Goal: Information Seeking & Learning: Learn about a topic

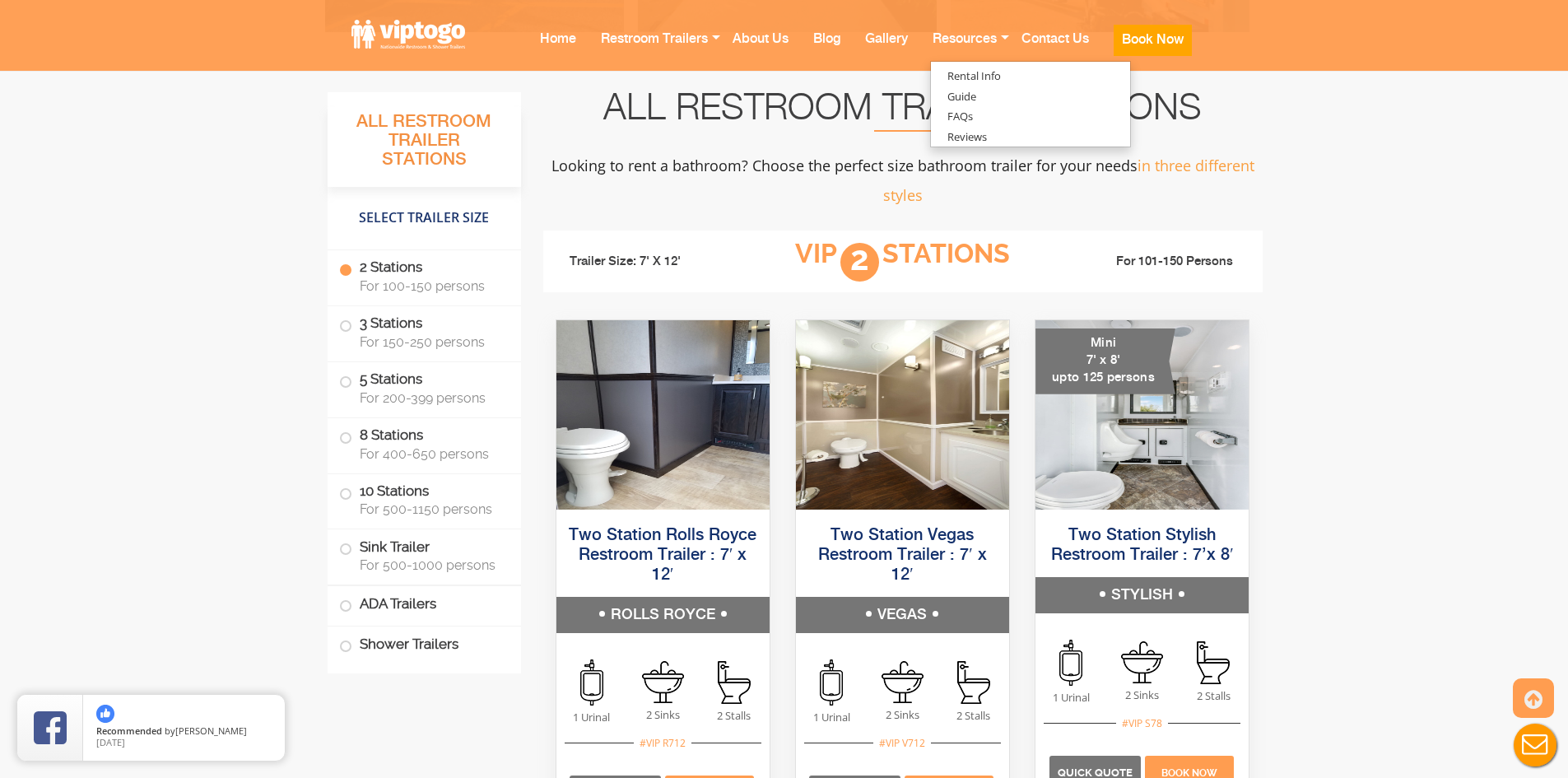
scroll to position [988, 0]
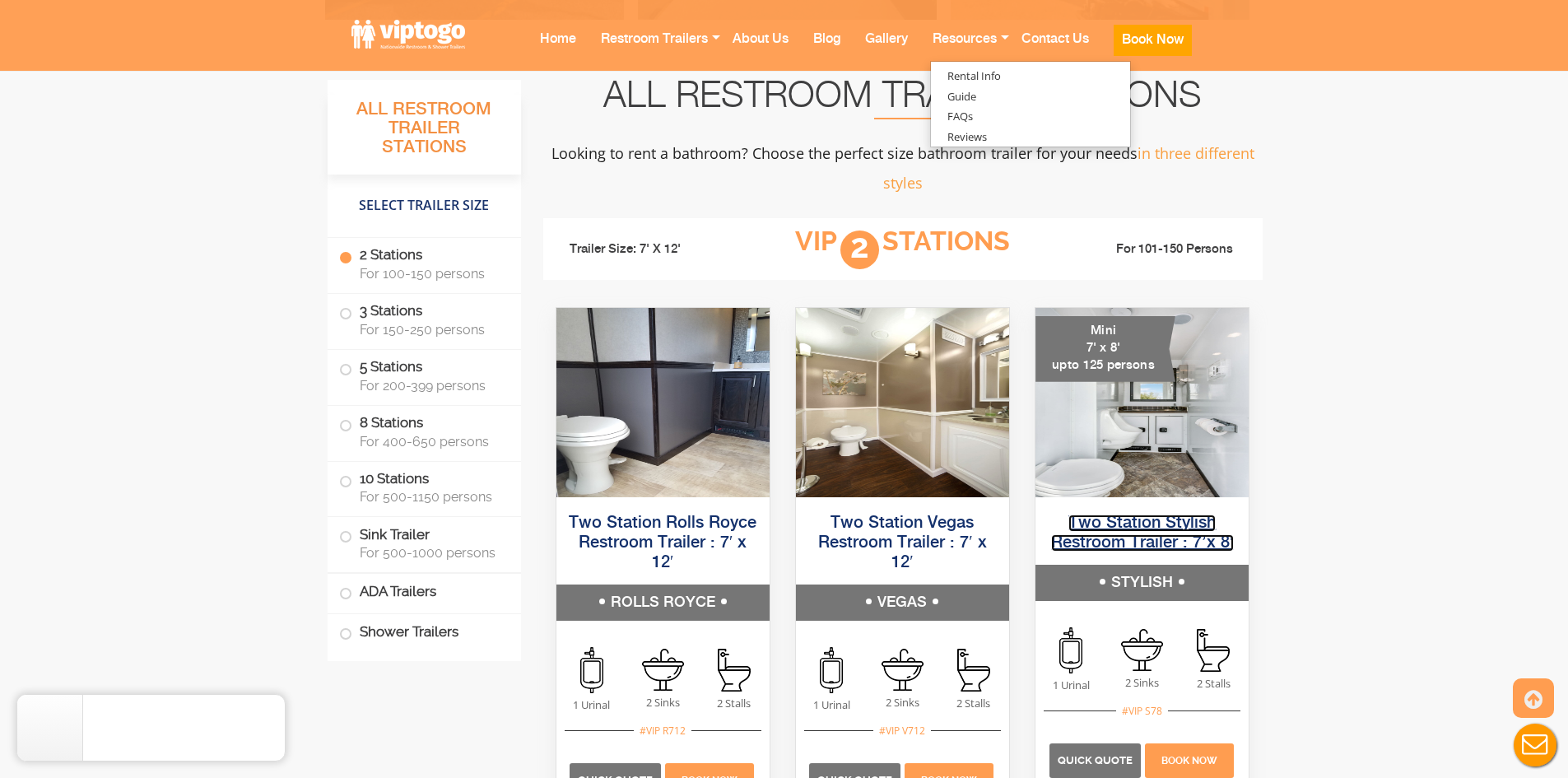
click at [1195, 526] on link "Two Station Stylish Restroom Trailer : 7’x 8′" at bounding box center [1142, 532] width 182 height 37
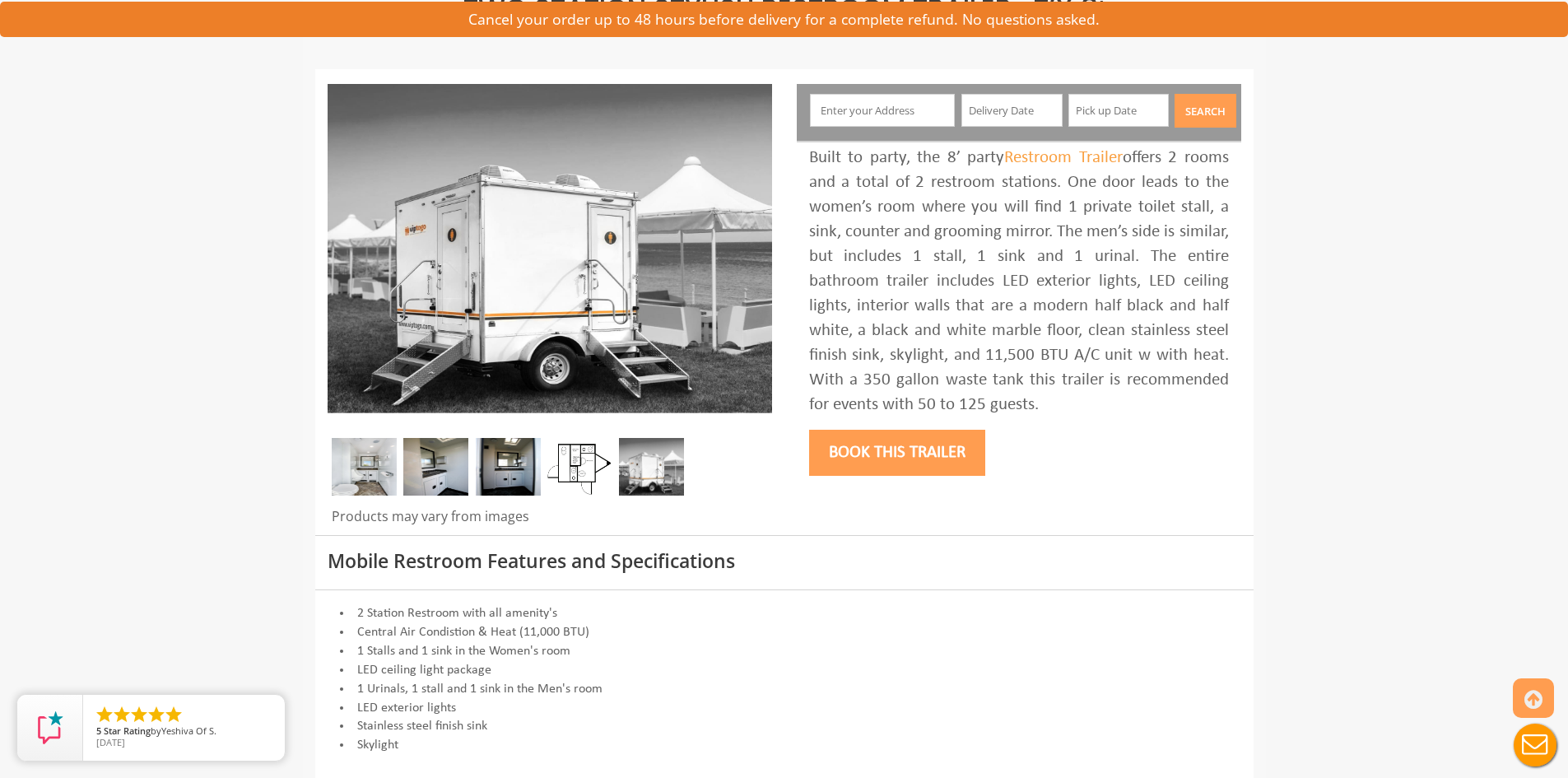
scroll to position [164, 0]
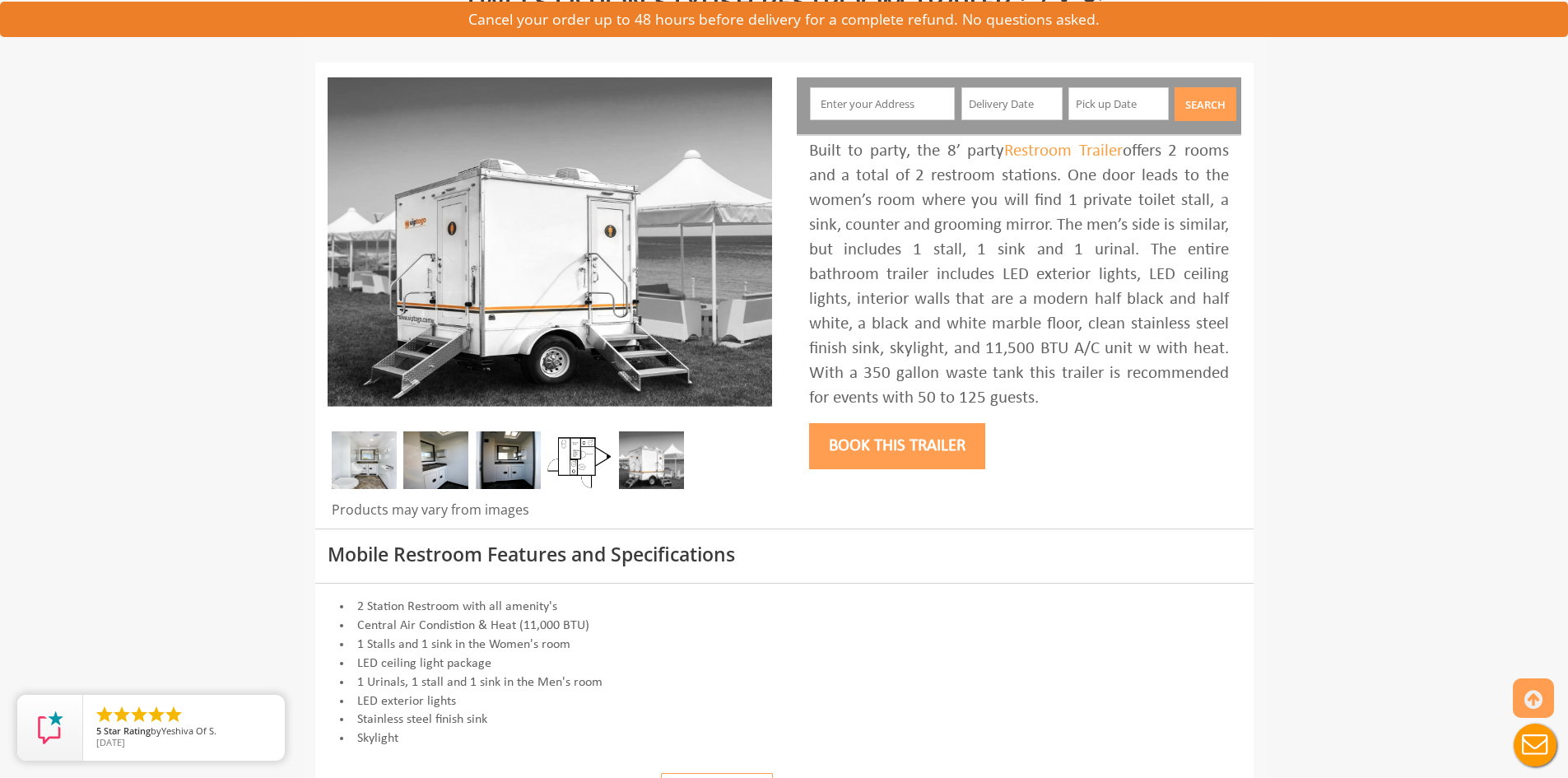
click at [581, 457] on img at bounding box center [579, 460] width 65 height 58
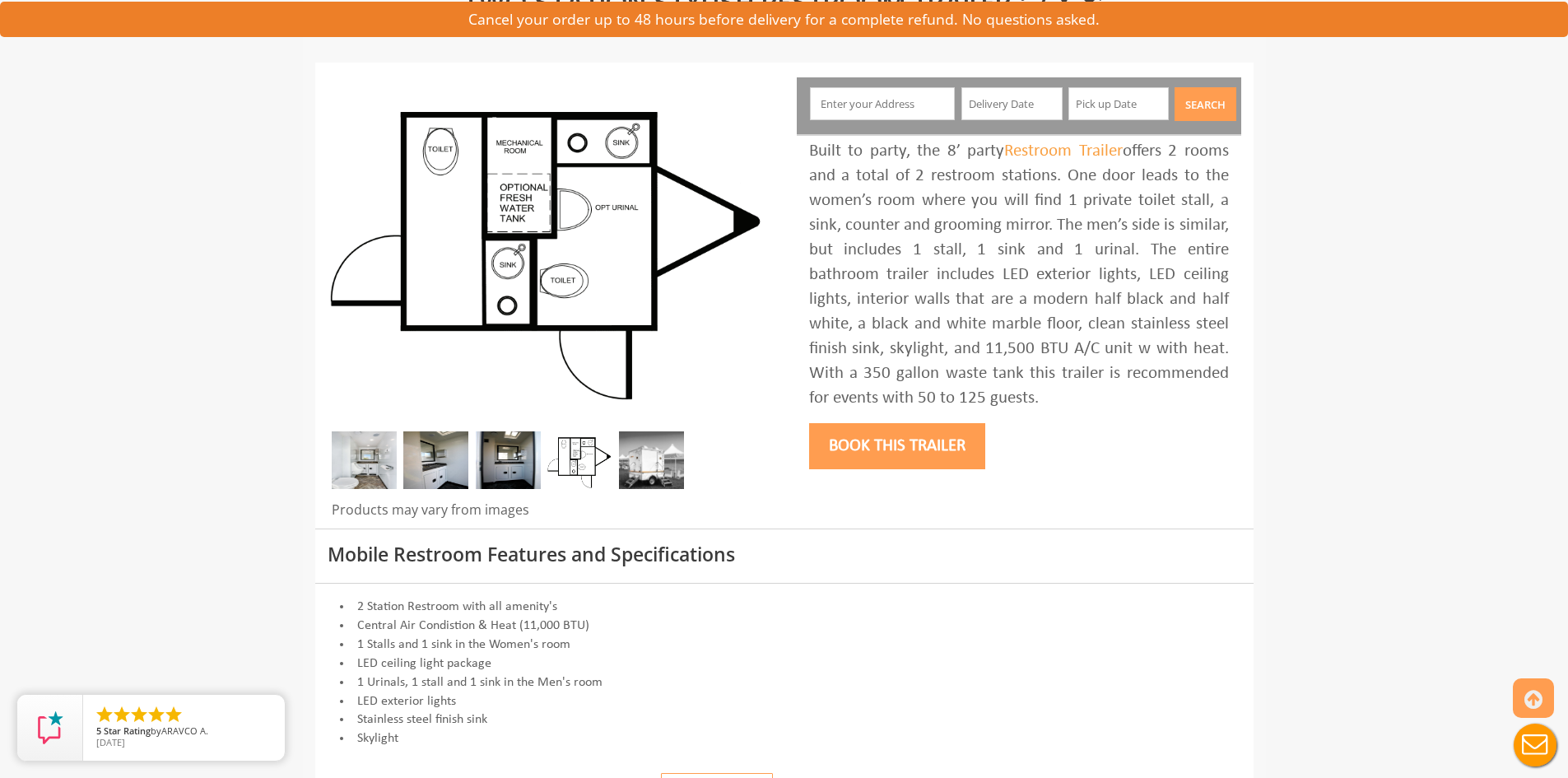
click at [507, 462] on img at bounding box center [507, 460] width 65 height 58
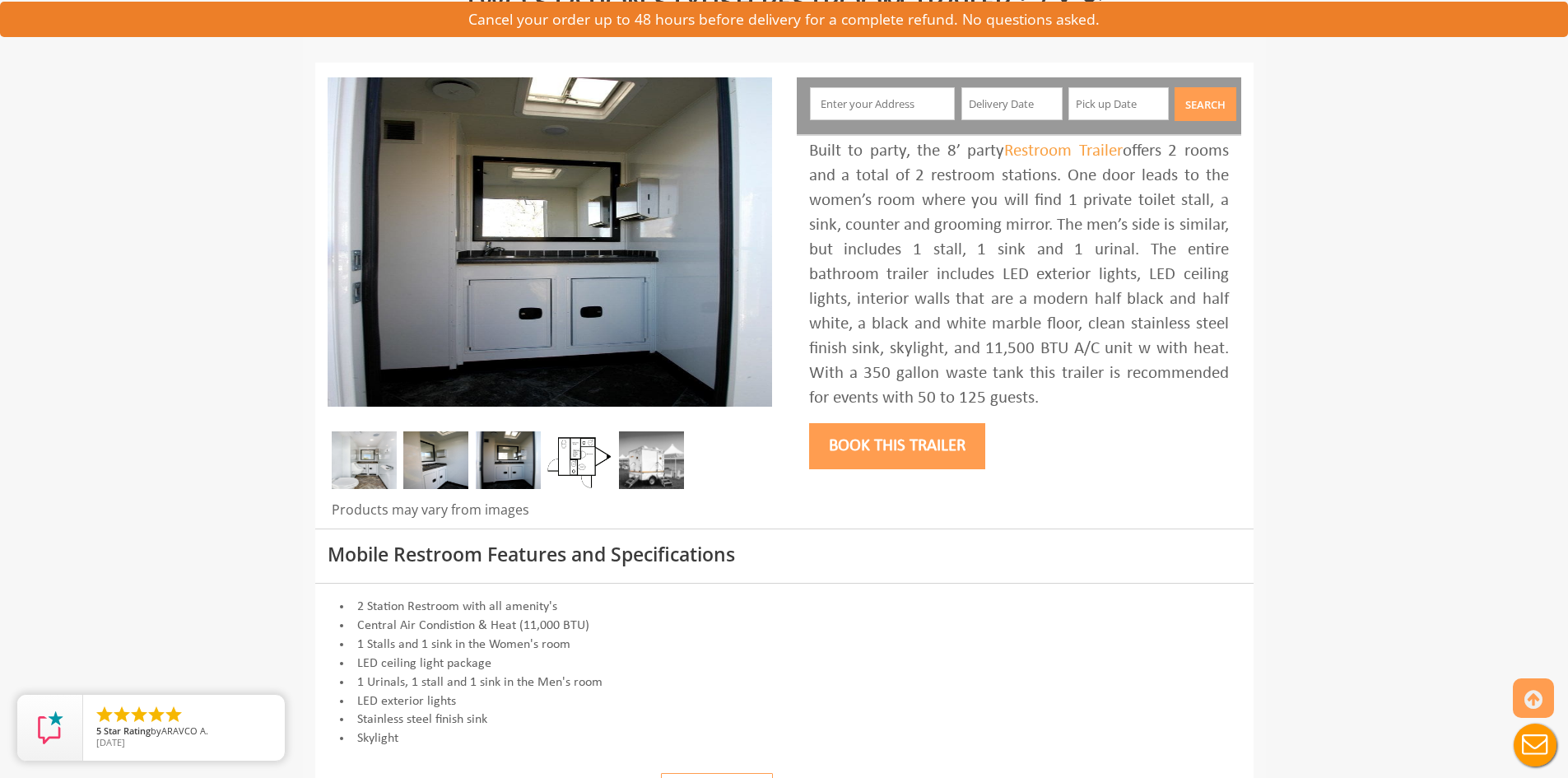
click at [446, 462] on img at bounding box center [436, 460] width 65 height 58
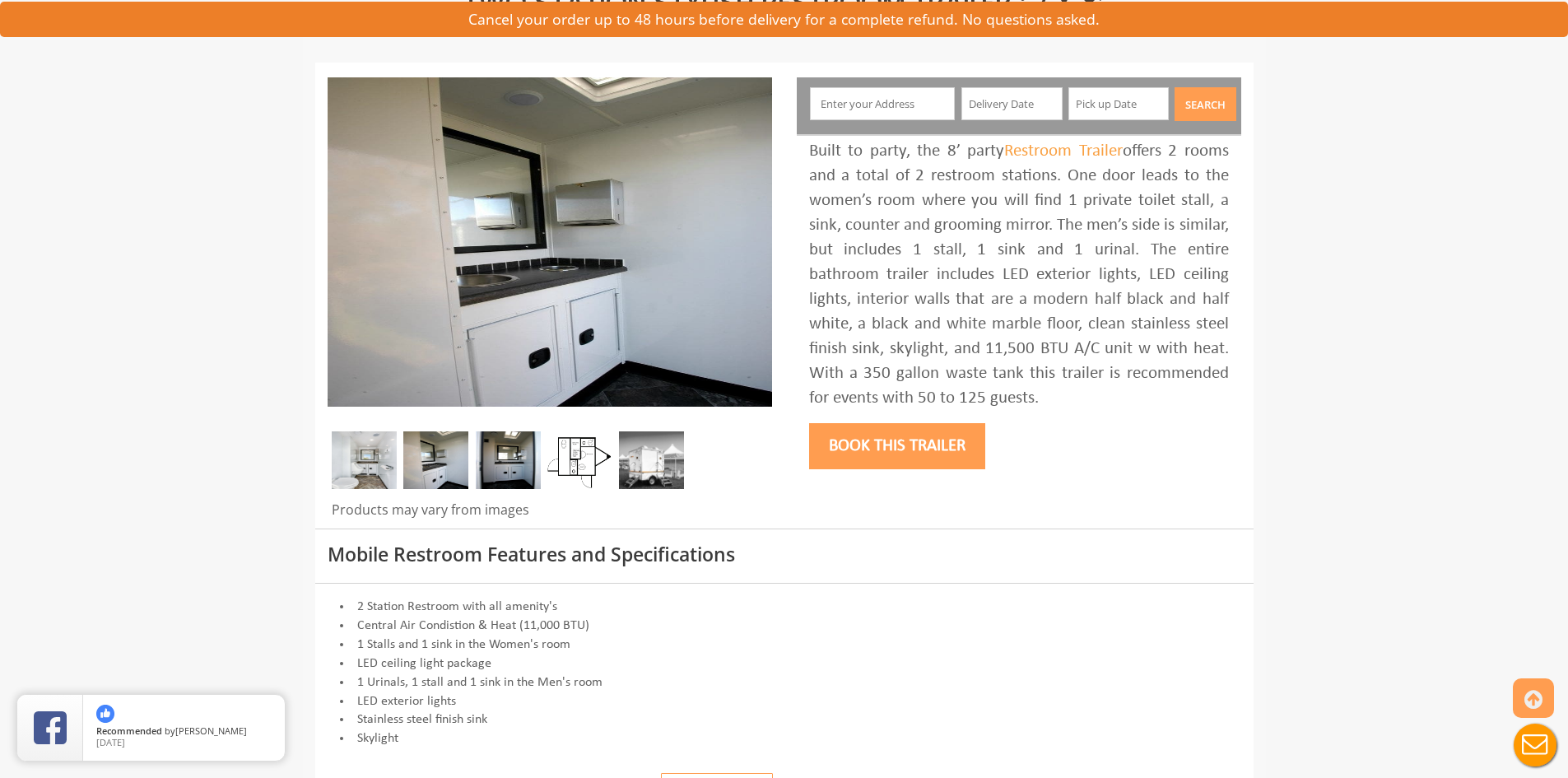
click at [354, 455] on img at bounding box center [364, 460] width 65 height 58
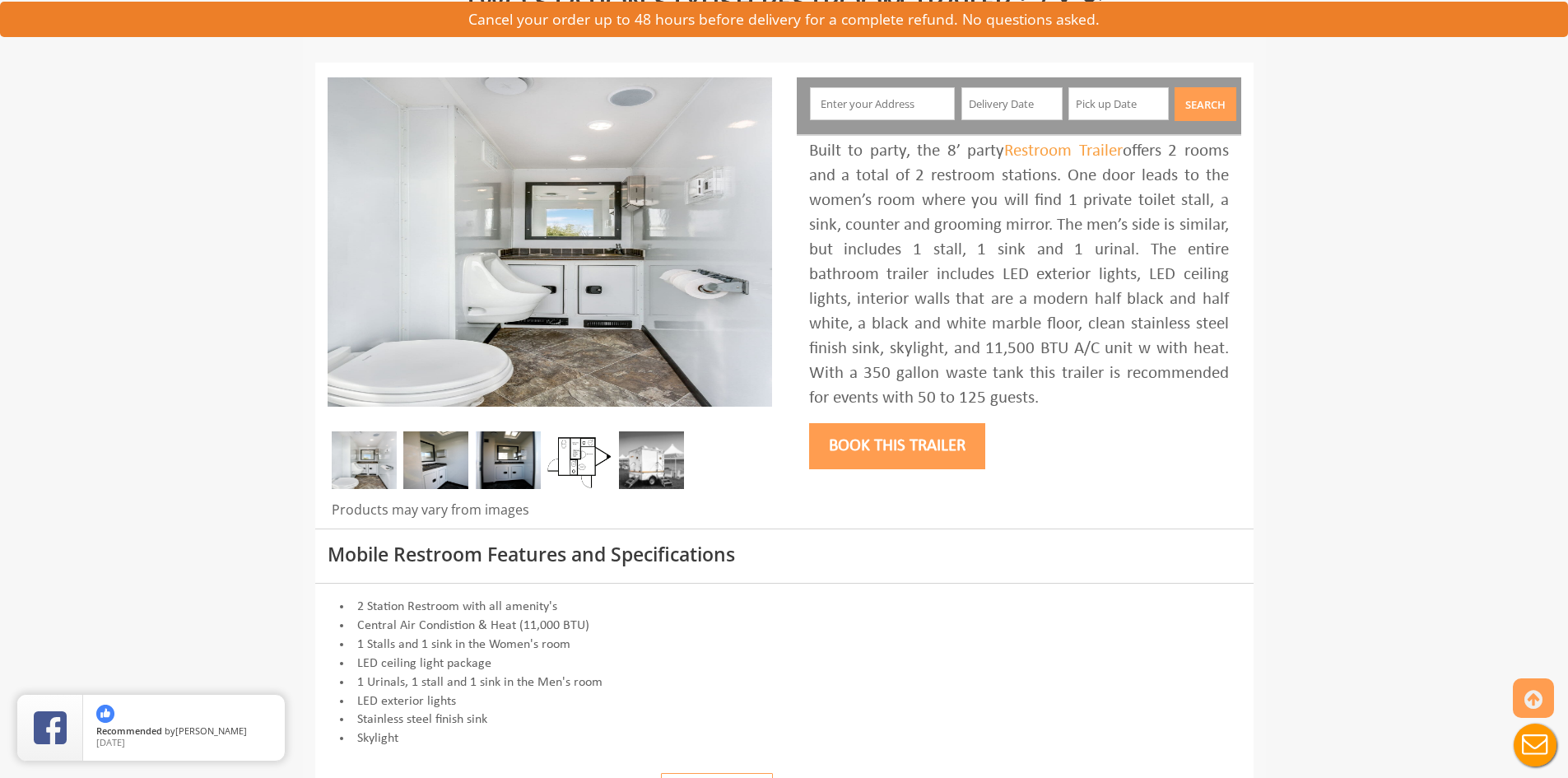
click at [664, 455] on img at bounding box center [651, 460] width 65 height 58
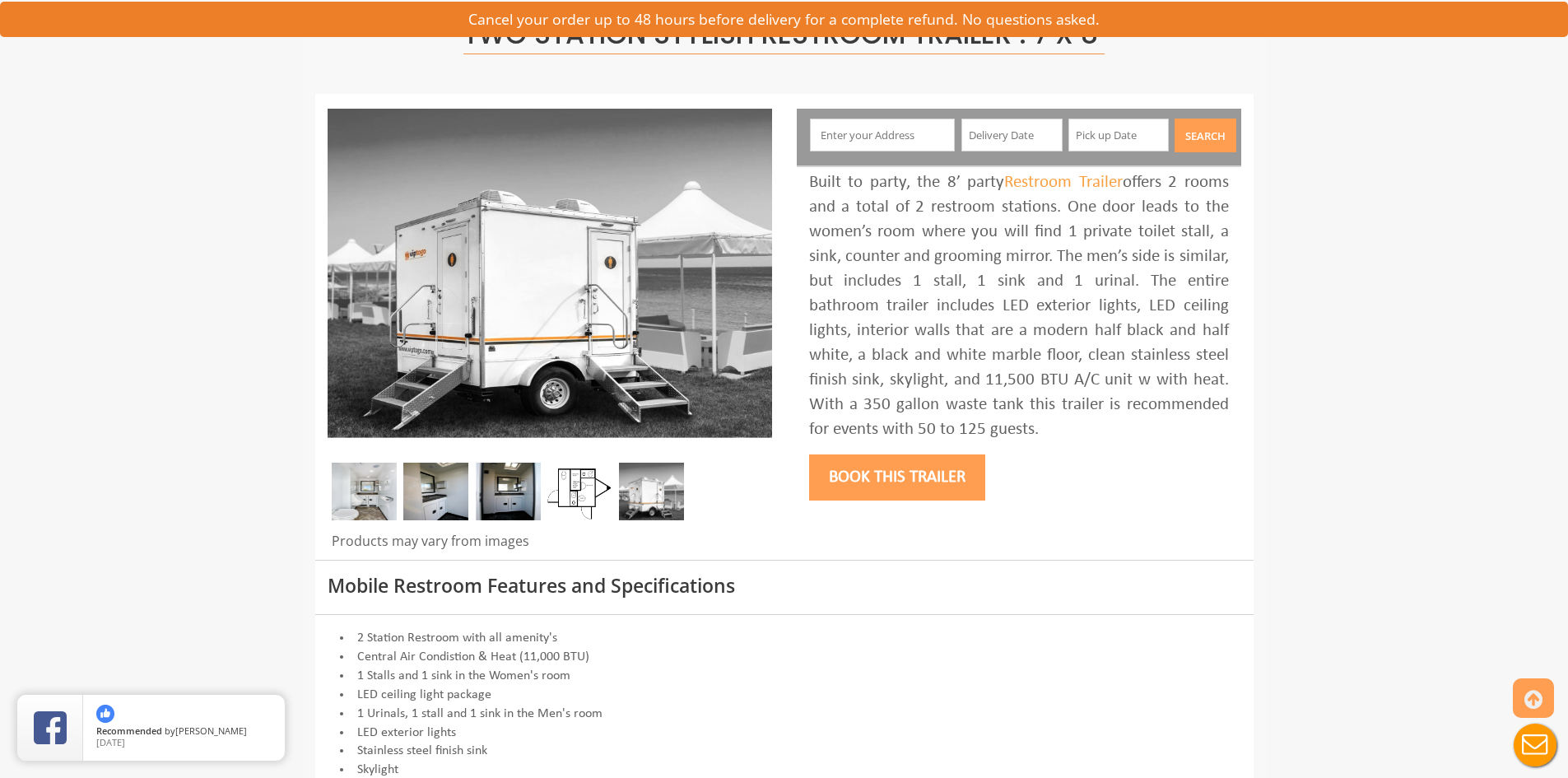
scroll to position [0, 0]
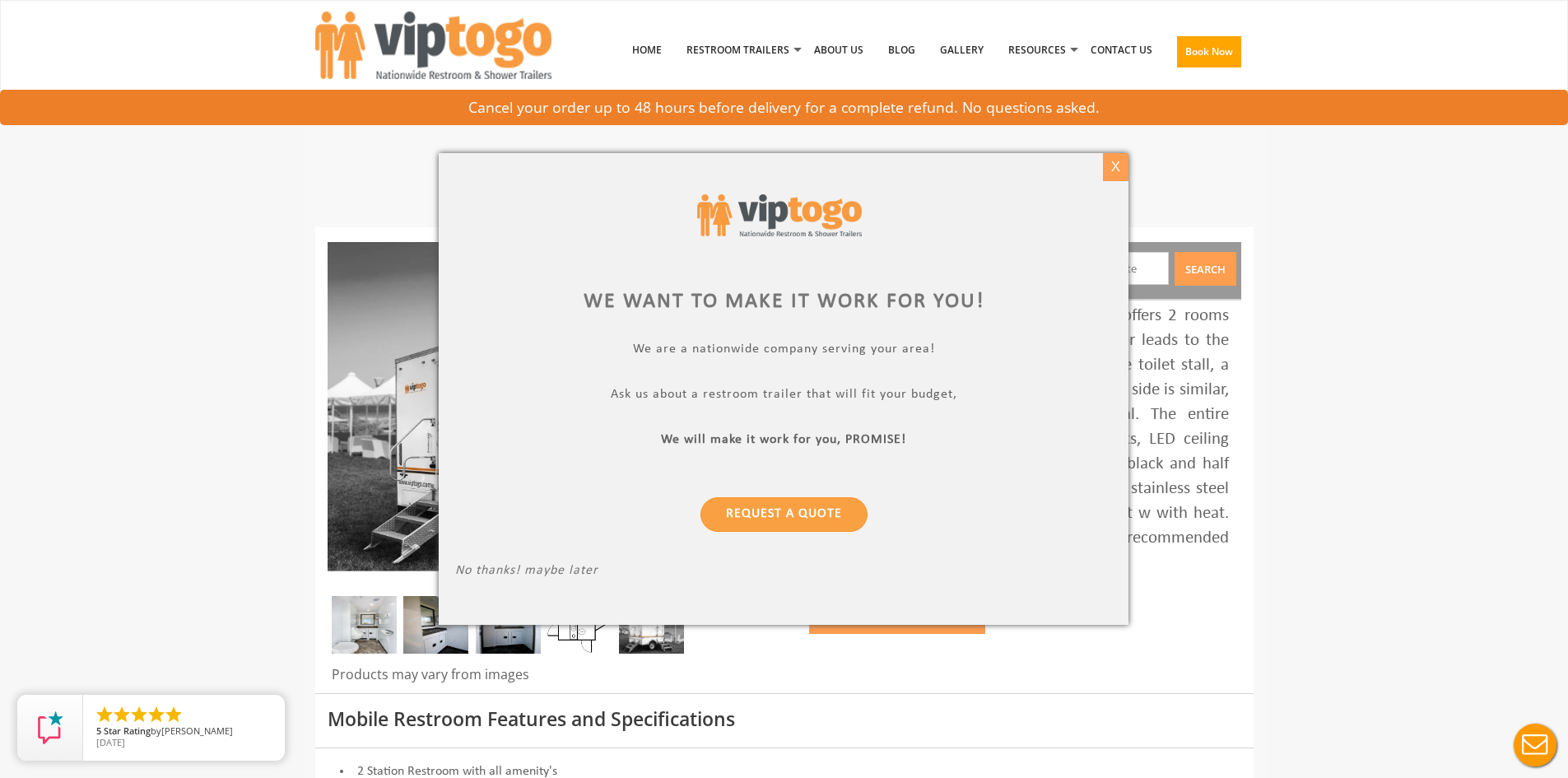
click at [1112, 169] on div "X" at bounding box center [1116, 167] width 26 height 28
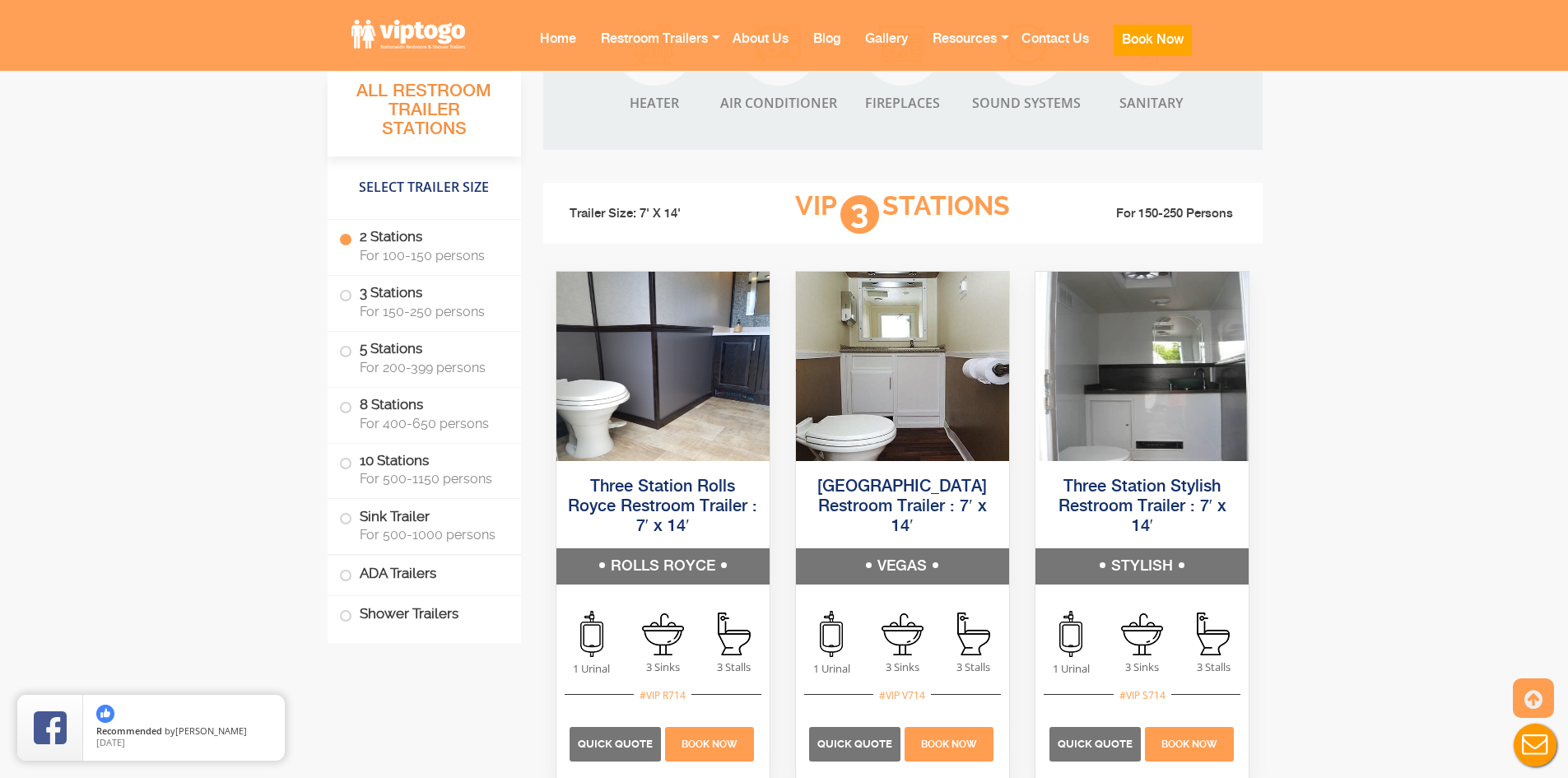
scroll to position [2102, 0]
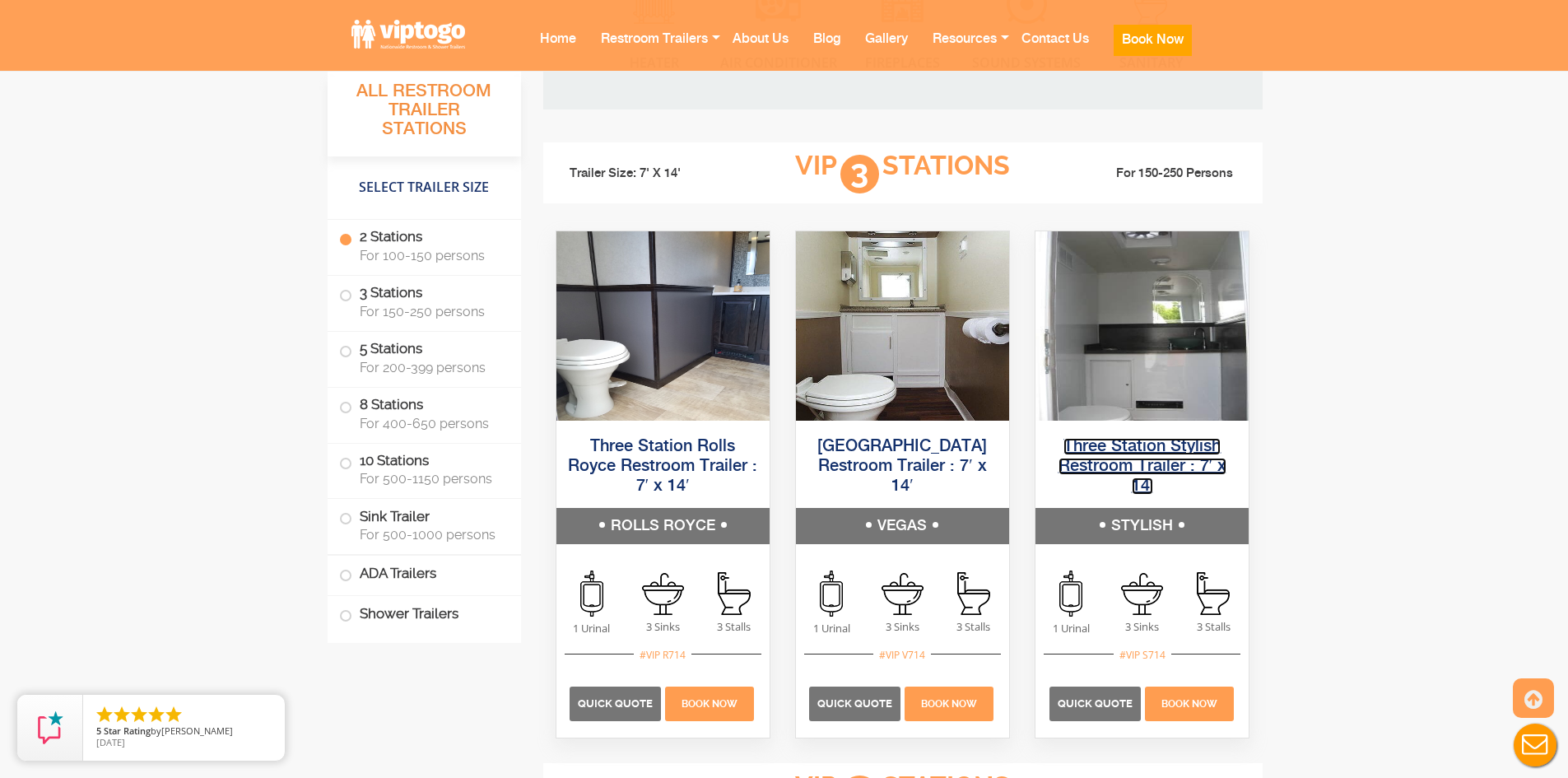
click at [1112, 467] on link "Three Station Stylish Restroom Trailer : 7′ x 14′" at bounding box center [1143, 467] width 168 height 57
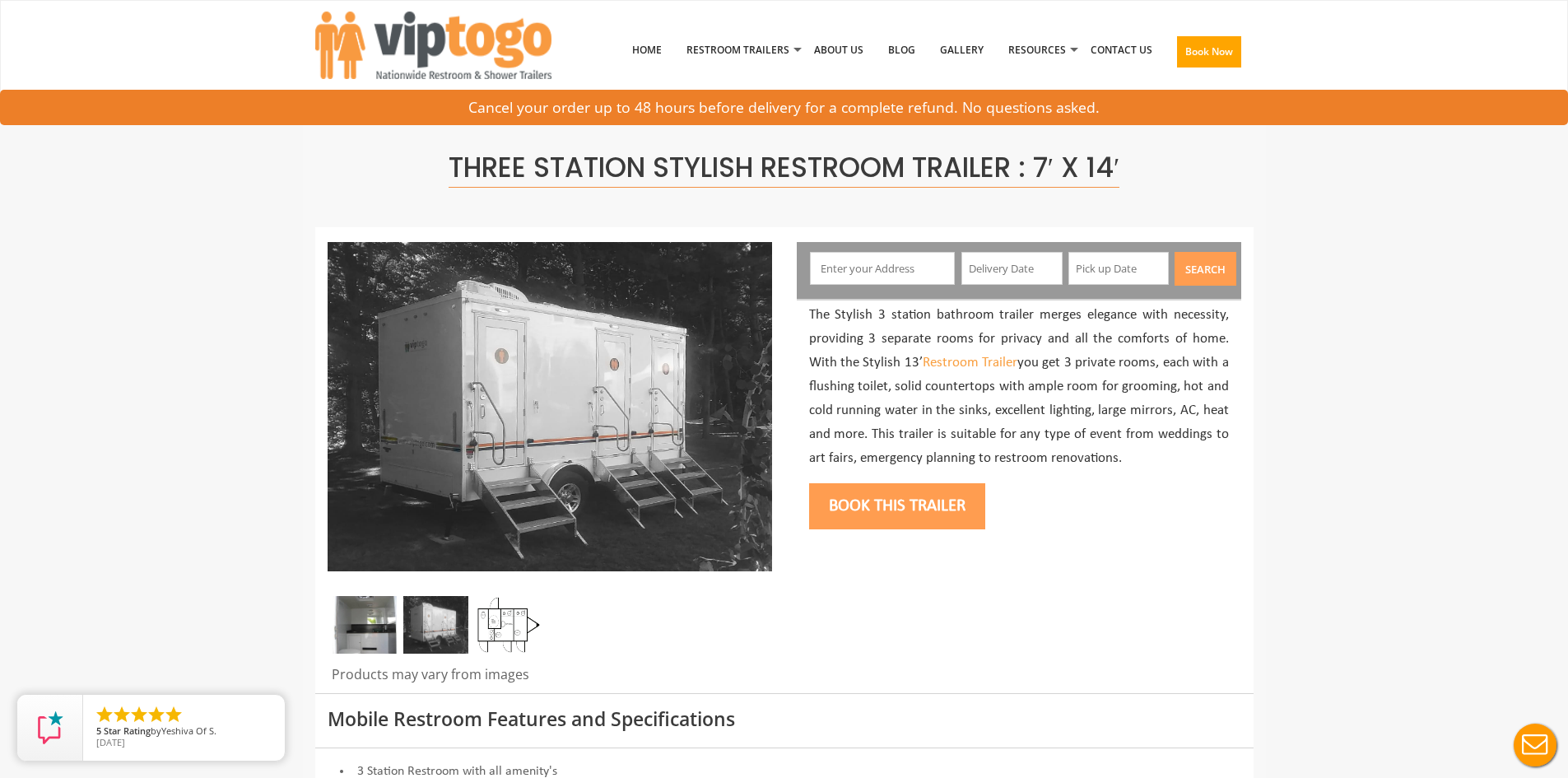
click at [496, 638] on img at bounding box center [507, 625] width 65 height 58
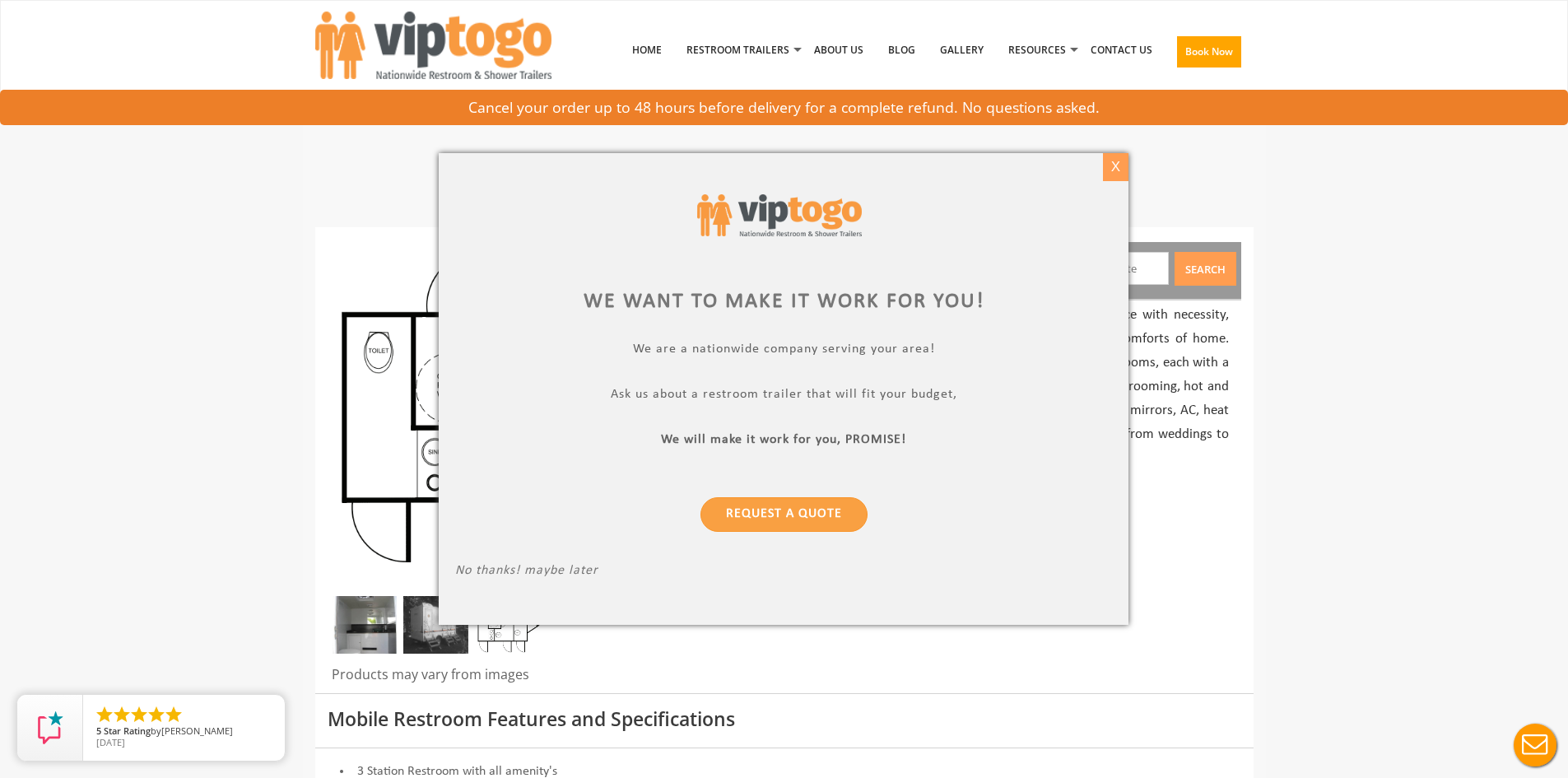
click at [1121, 164] on div "X" at bounding box center [1116, 167] width 26 height 28
